Goal: Find specific page/section: Find specific page/section

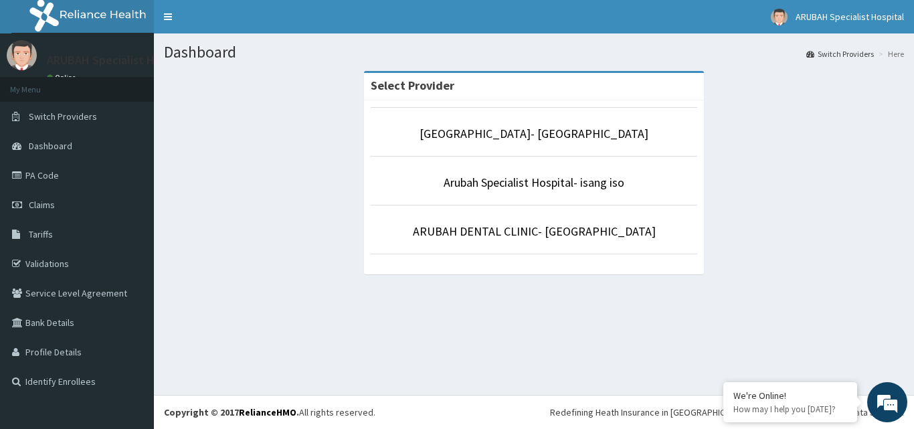
click at [632, 181] on p "Arubah Specialist Hospital- isang iso" at bounding box center [534, 182] width 327 height 17
click at [594, 185] on link "Arubah Specialist Hospital- isang iso" at bounding box center [534, 182] width 181 height 15
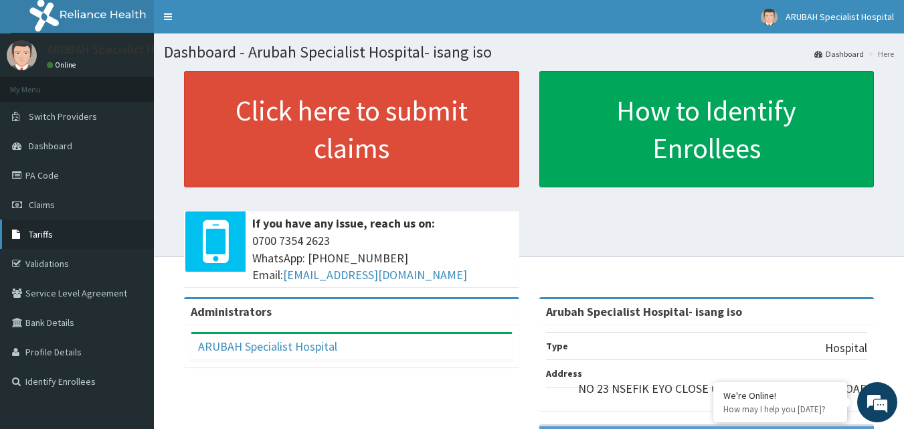
click at [57, 241] on link "Tariffs" at bounding box center [77, 233] width 154 height 29
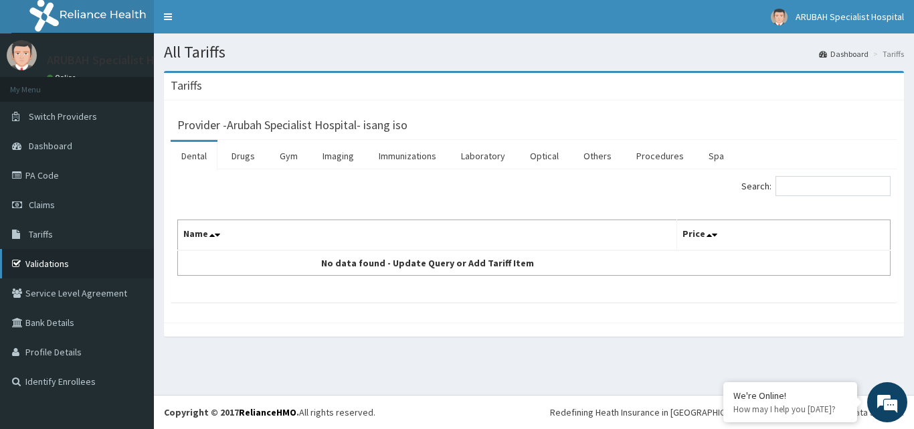
click at [58, 260] on link "Validations" at bounding box center [77, 263] width 154 height 29
